Goal: Task Accomplishment & Management: Use online tool/utility

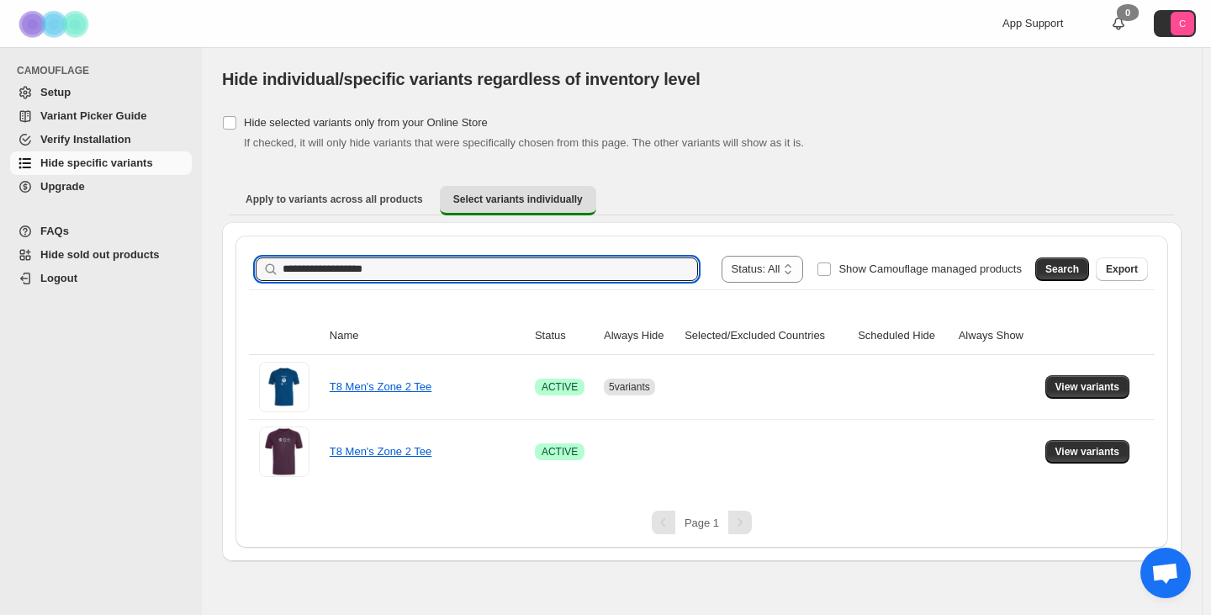
click at [108, 285] on div "**********" at bounding box center [605, 307] width 1211 height 615
type input "**********"
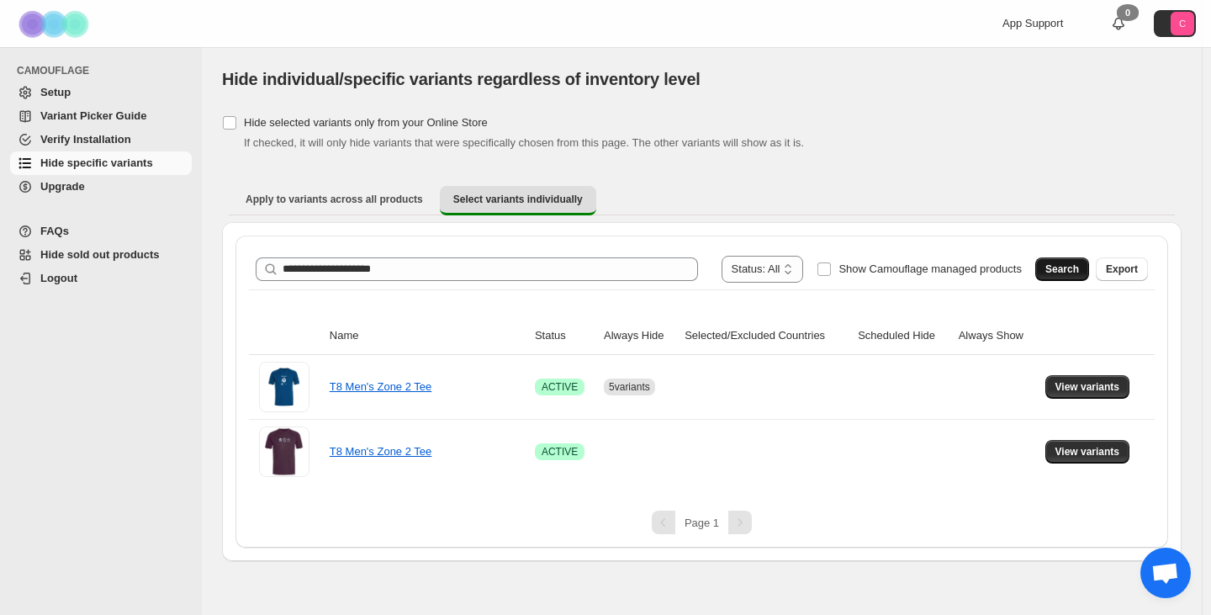
click at [1071, 265] on span "Search" at bounding box center [1062, 268] width 34 height 13
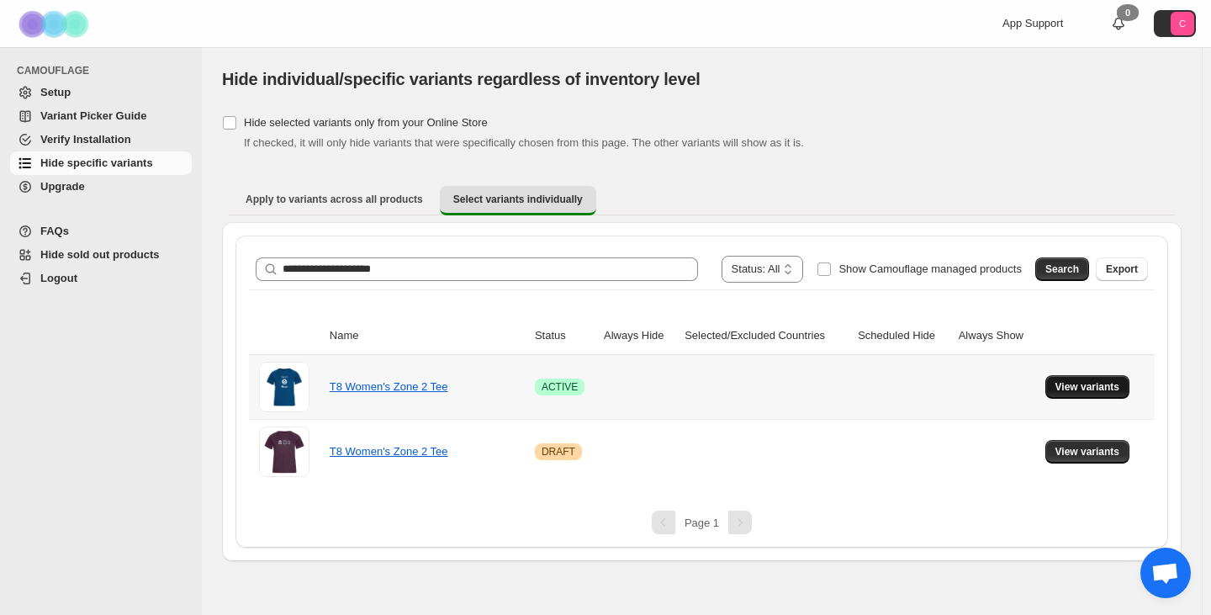
click at [1081, 384] on span "View variants" at bounding box center [1087, 386] width 65 height 13
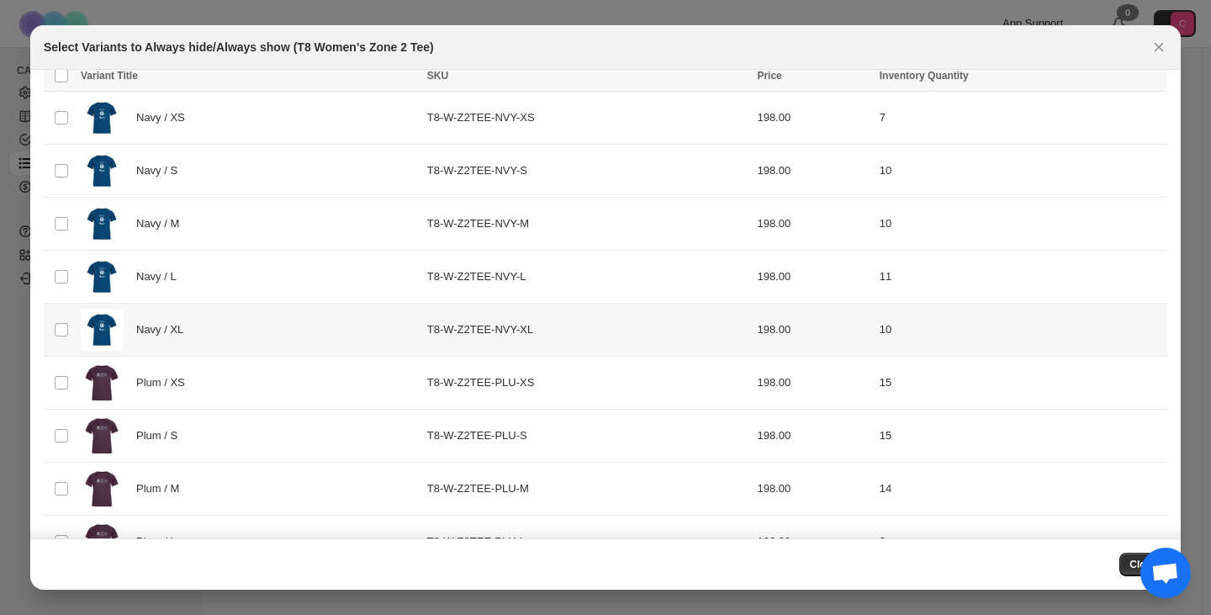
scroll to position [152, 0]
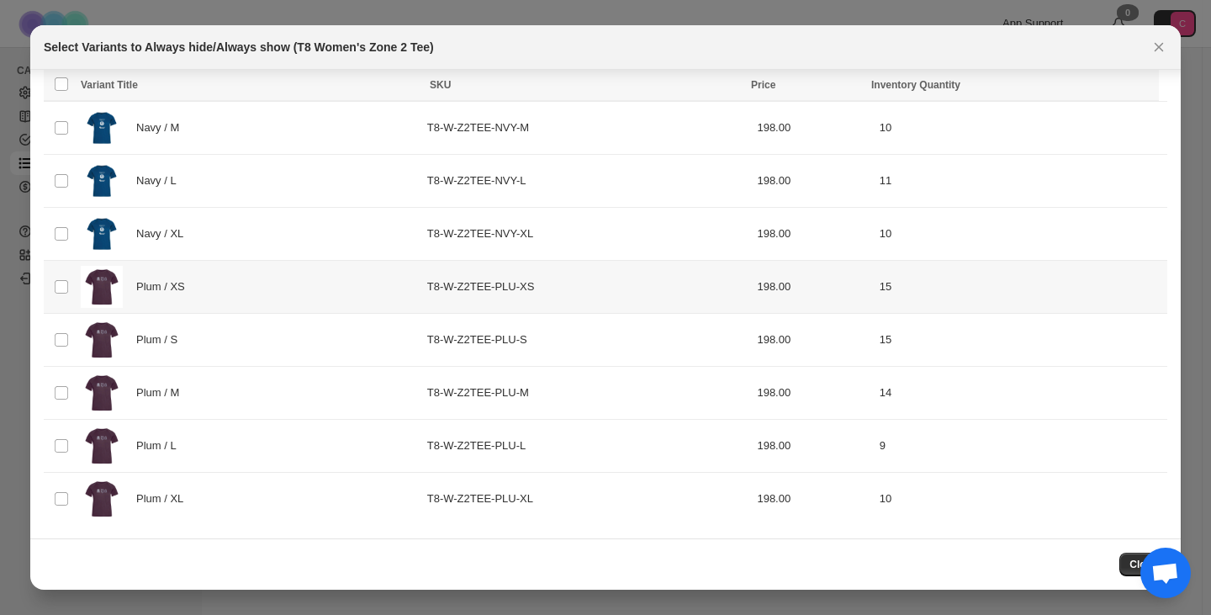
click at [171, 285] on span "Plum / XS" at bounding box center [165, 286] width 58 height 17
click at [152, 349] on div "Plum / S" at bounding box center [249, 340] width 336 height 42
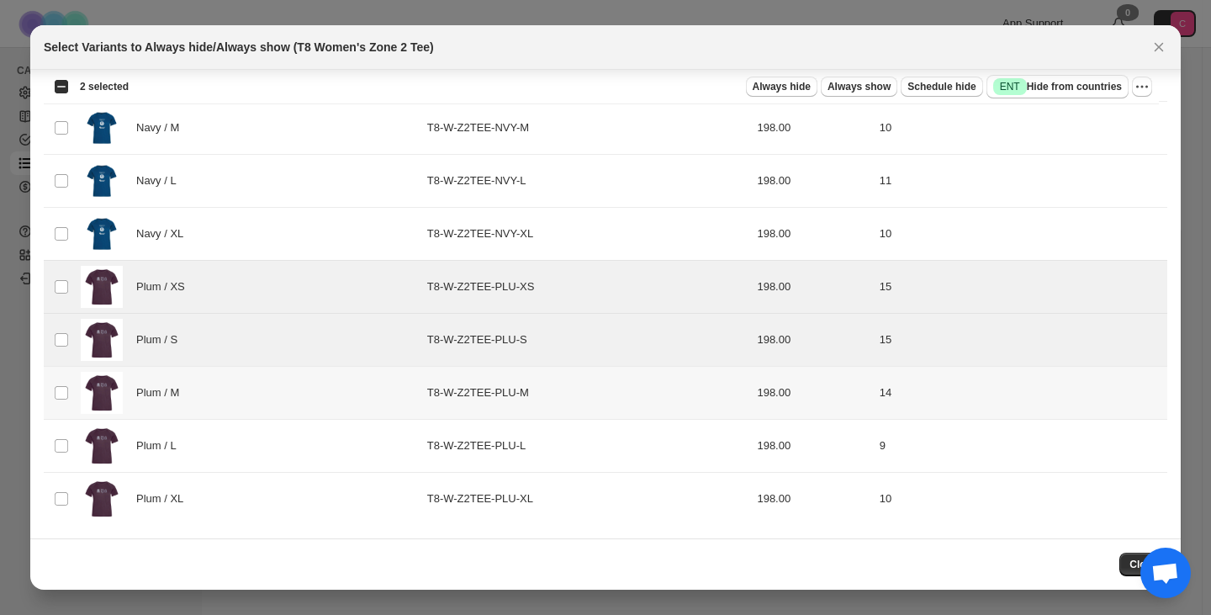
click at [154, 388] on span "Plum / M" at bounding box center [162, 392] width 52 height 17
drag, startPoint x: 168, startPoint y: 436, endPoint x: 184, endPoint y: 482, distance: 48.9
click at [169, 438] on div "Plum / L" at bounding box center [249, 446] width 336 height 42
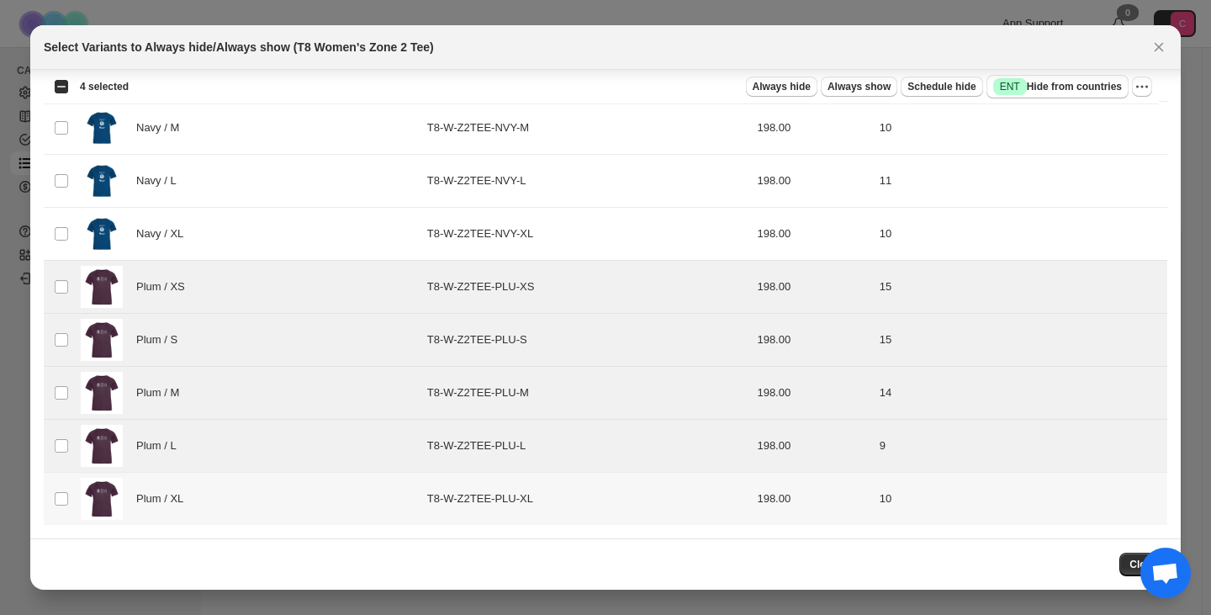
click at [188, 494] on span "Plum / XL" at bounding box center [164, 498] width 56 height 17
click at [790, 87] on span "Always hide" at bounding box center [782, 86] width 58 height 13
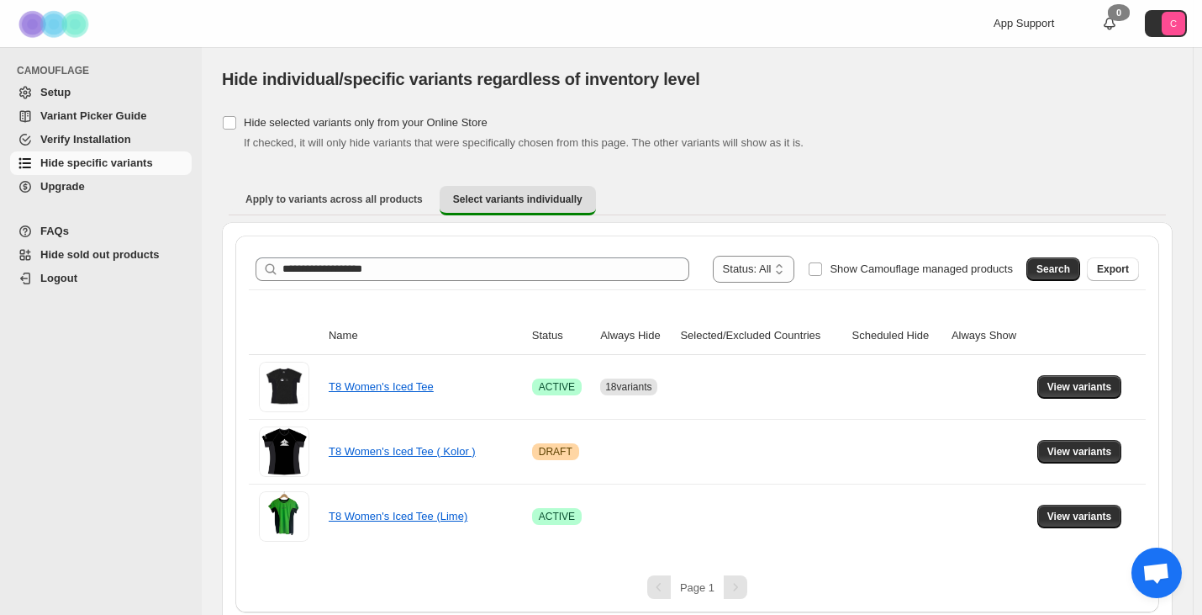
scroll to position [11, 0]
